Goal: Task Accomplishment & Management: Manage account settings

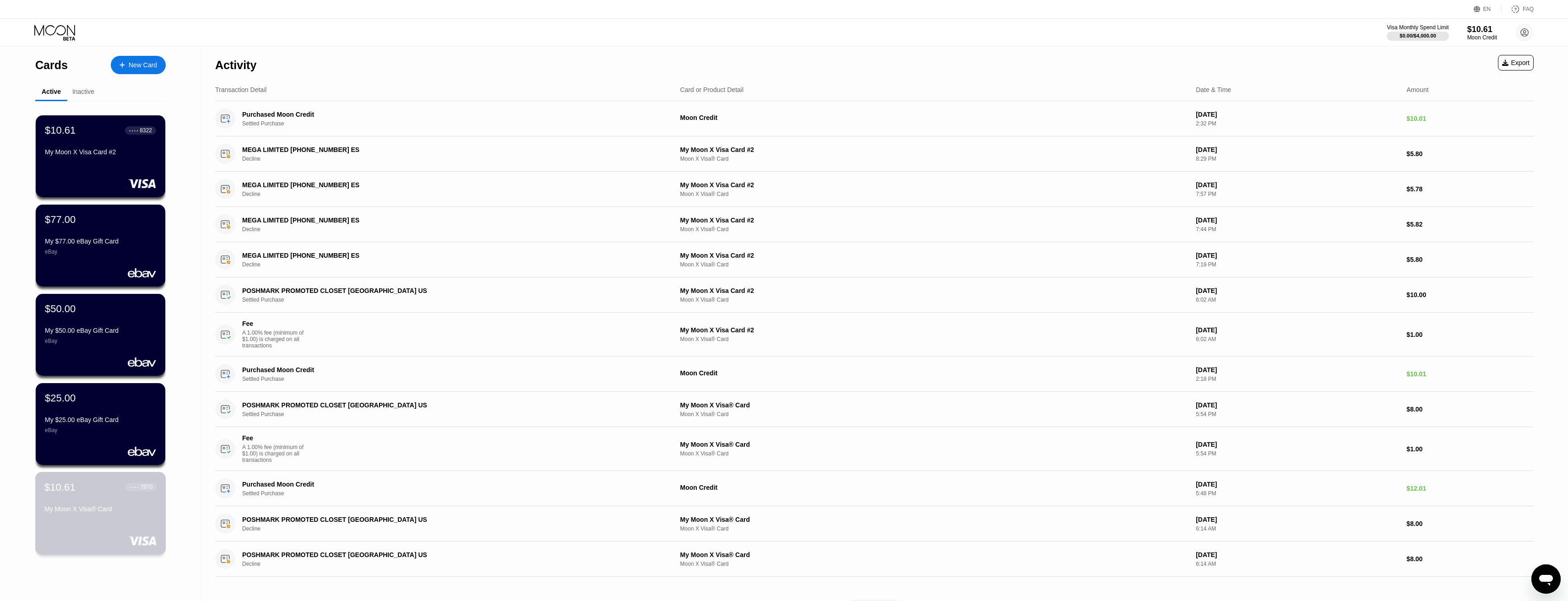
click at [94, 509] on div "My Moon X Visa® Card" at bounding box center [100, 509] width 112 height 7
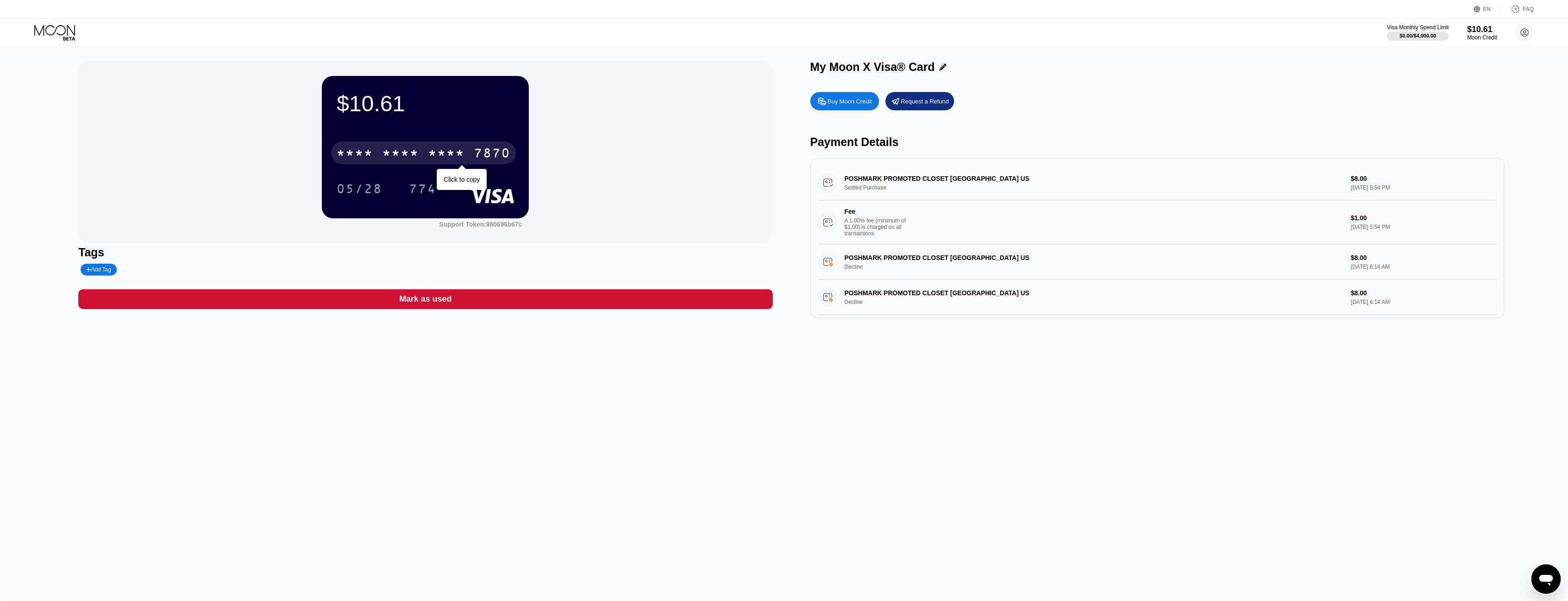
click at [486, 155] on div "7870" at bounding box center [492, 154] width 37 height 15
